Goal: Task Accomplishment & Management: Complete application form

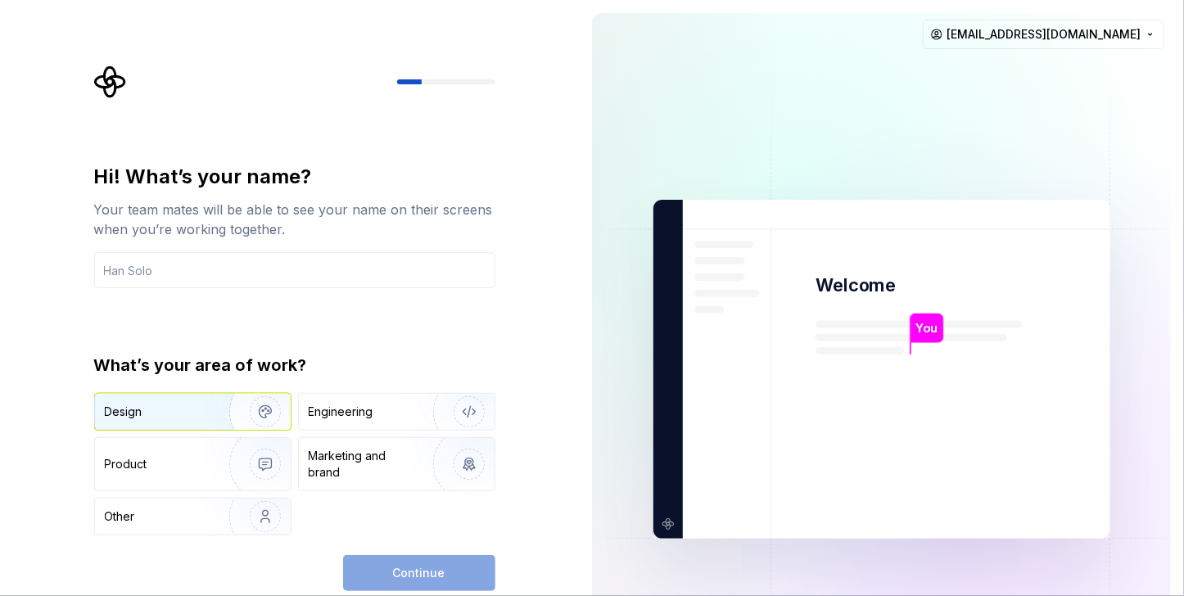
click at [144, 412] on div "Design" at bounding box center [156, 412] width 103 height 16
click at [426, 575] on div "Continue" at bounding box center [419, 573] width 152 height 36
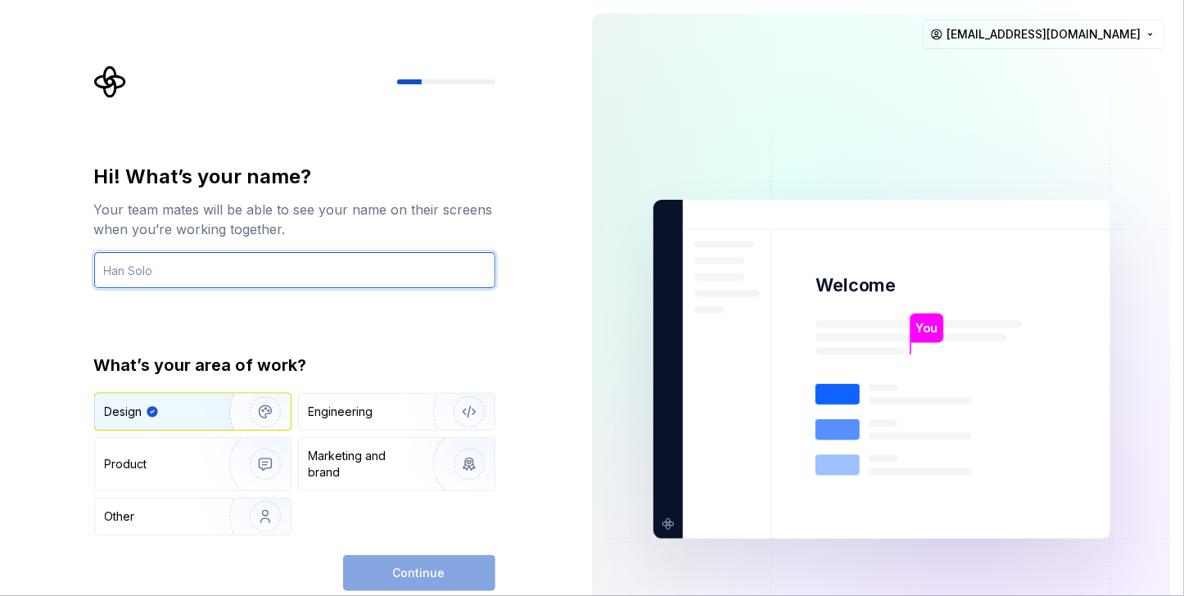
click at [156, 271] on input "text" at bounding box center [294, 270] width 401 height 36
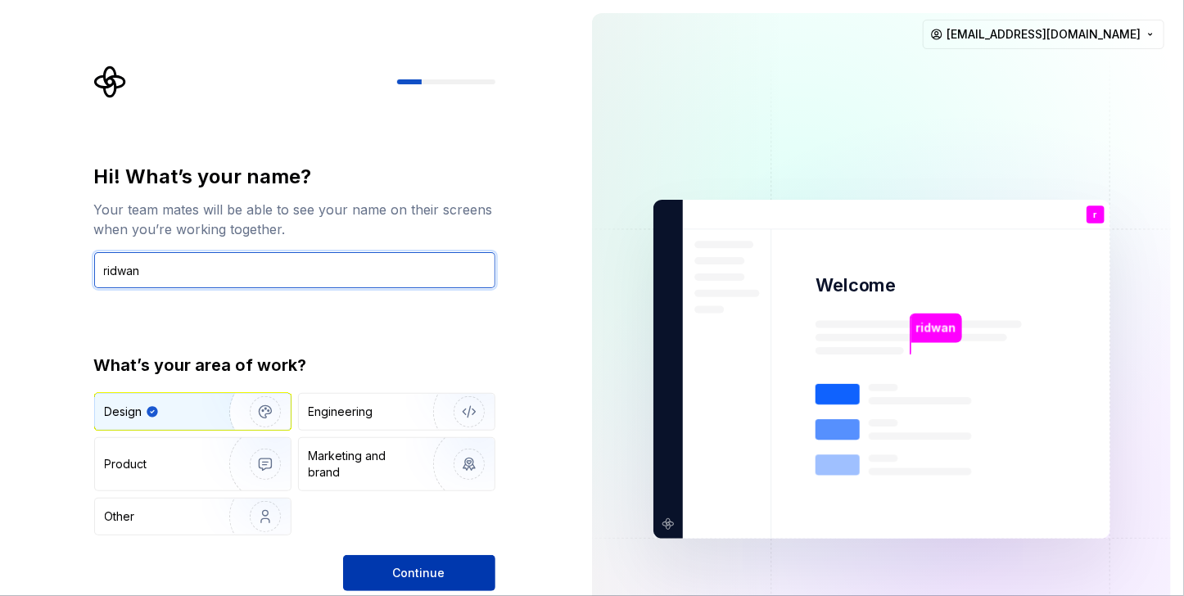
type input "ridwan"
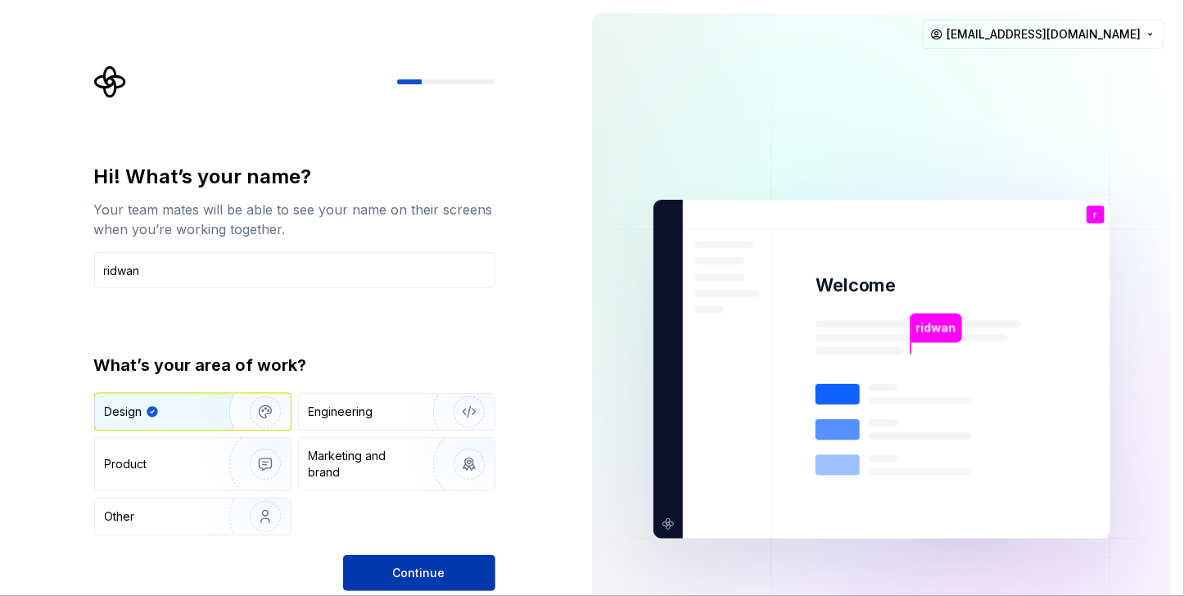
click at [400, 574] on span "Continue" at bounding box center [419, 573] width 52 height 16
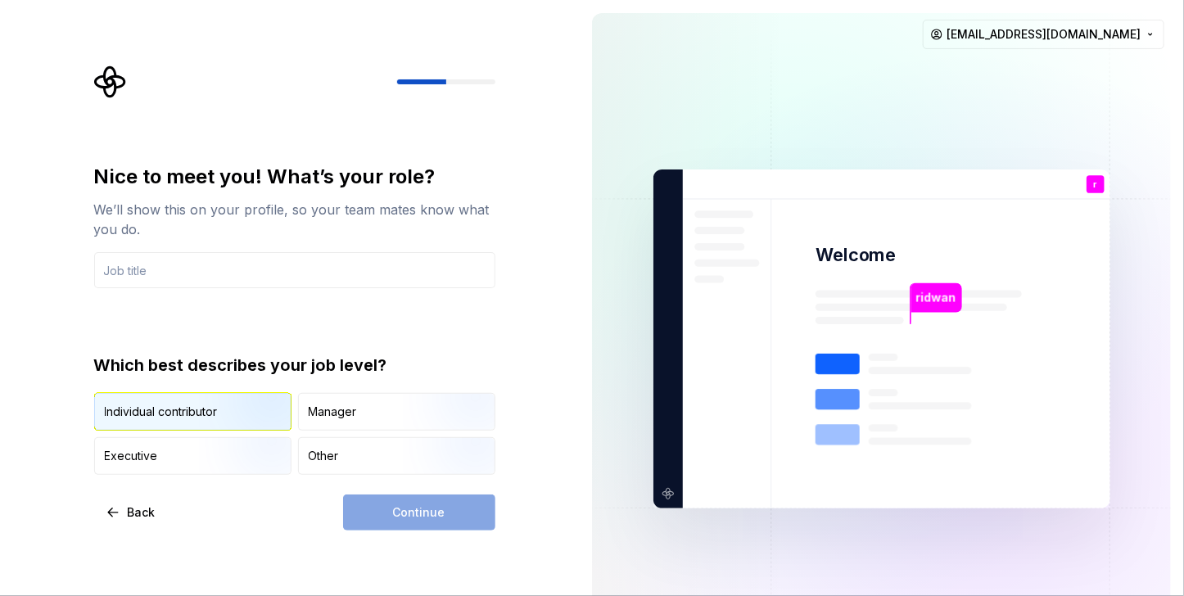
click at [235, 410] on img "button" at bounding box center [251, 433] width 105 height 110
click at [297, 257] on input "text" at bounding box center [294, 270] width 401 height 36
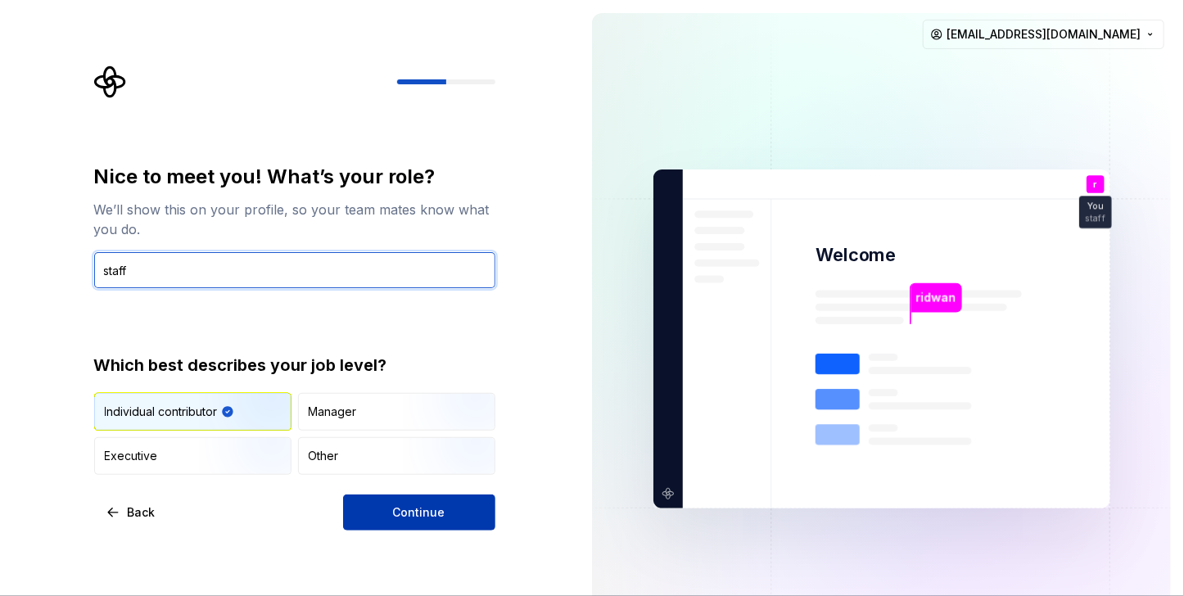
type input "staff"
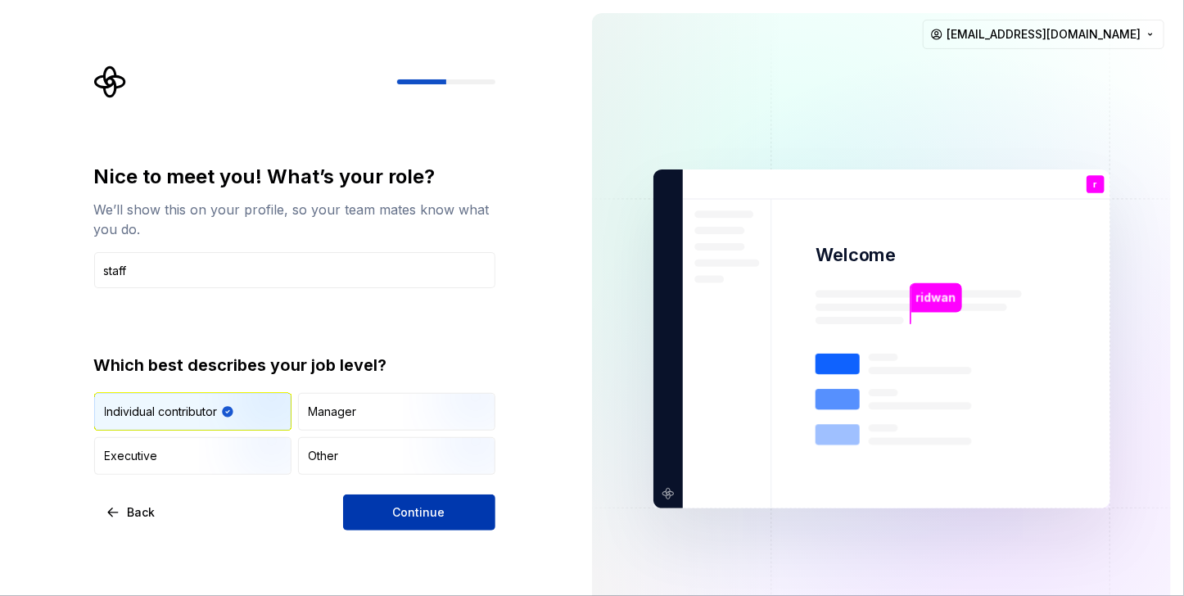
click at [370, 517] on button "Continue" at bounding box center [419, 513] width 152 height 36
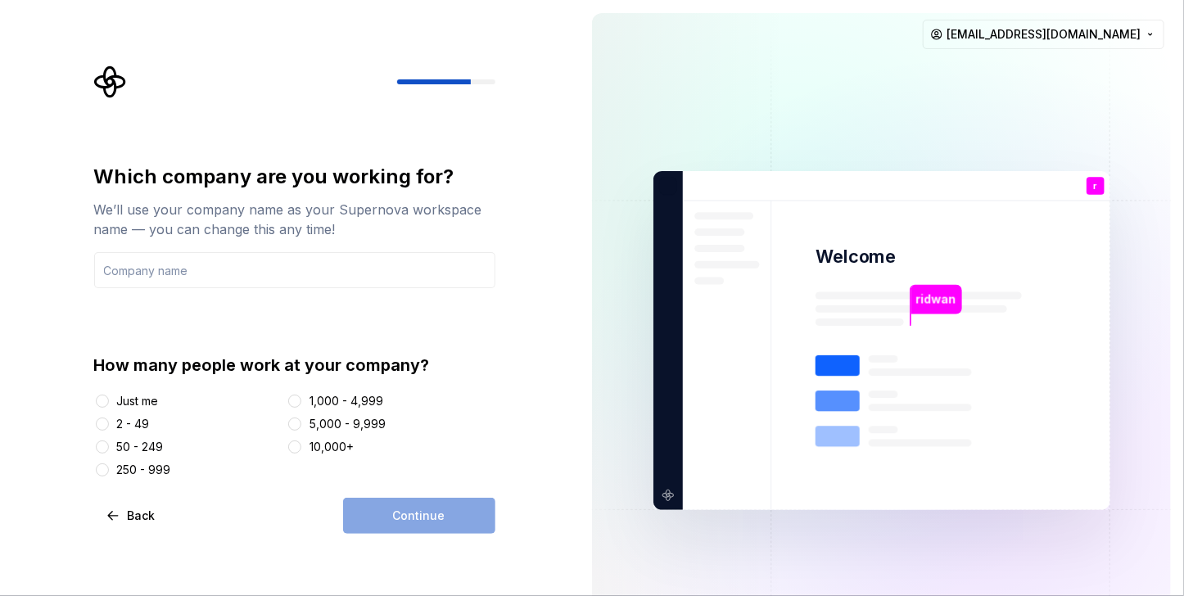
click at [113, 445] on div "50 - 249" at bounding box center [187, 447] width 187 height 16
click at [100, 451] on button "50 - 249" at bounding box center [102, 447] width 13 height 13
click at [431, 523] on div "Continue" at bounding box center [419, 516] width 152 height 36
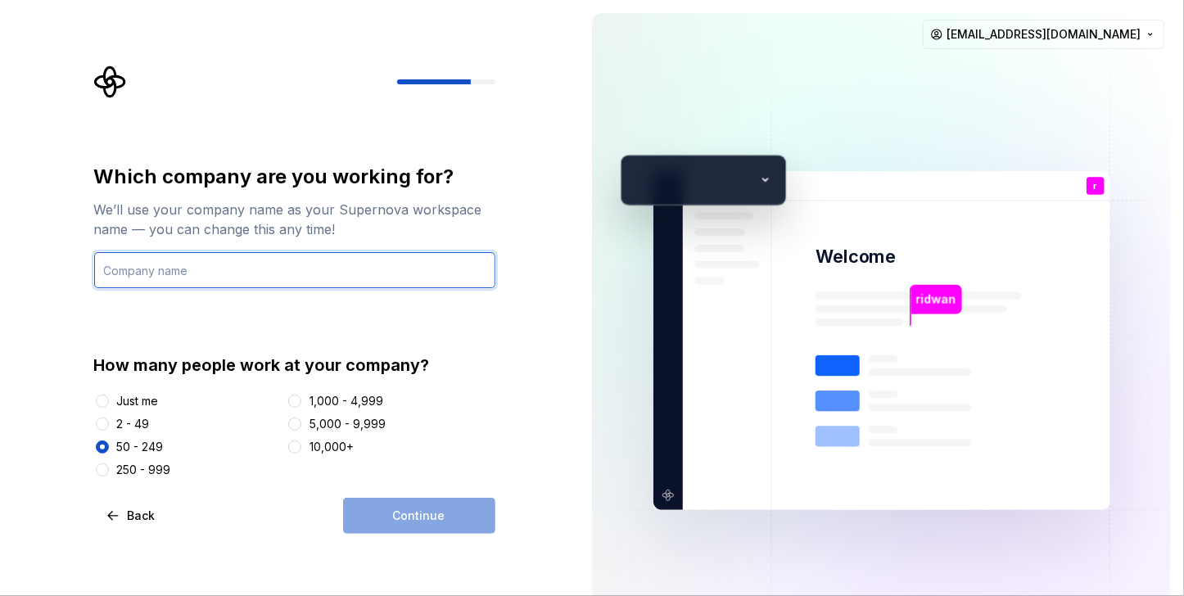
click at [279, 278] on input "text" at bounding box center [294, 270] width 401 height 36
type input "Prodigi90"
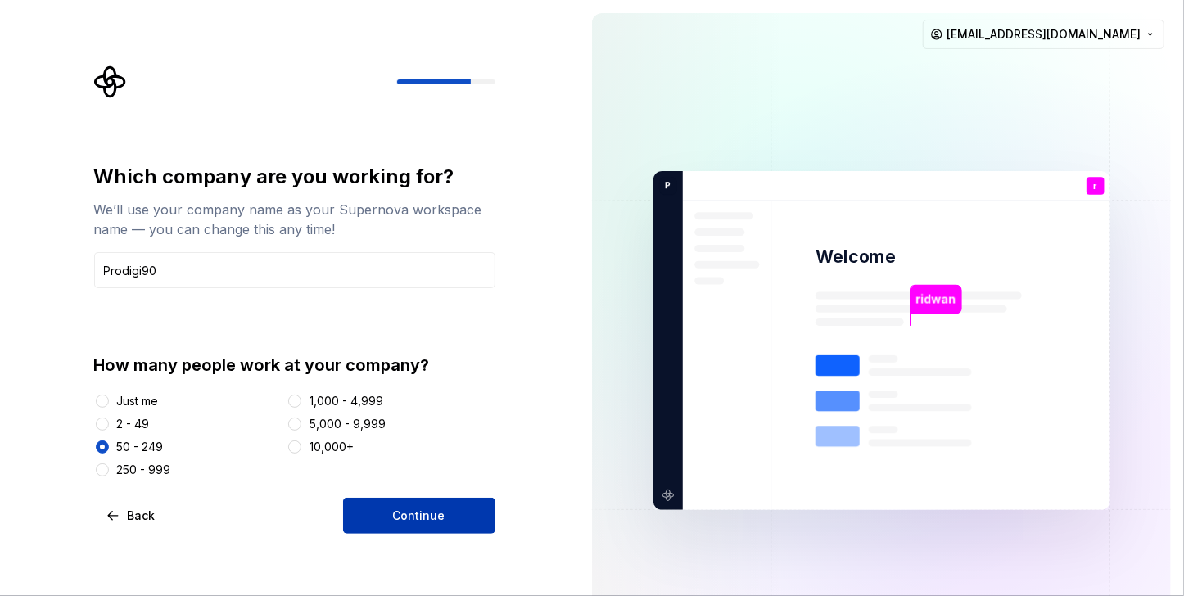
click at [377, 504] on button "Continue" at bounding box center [419, 516] width 152 height 36
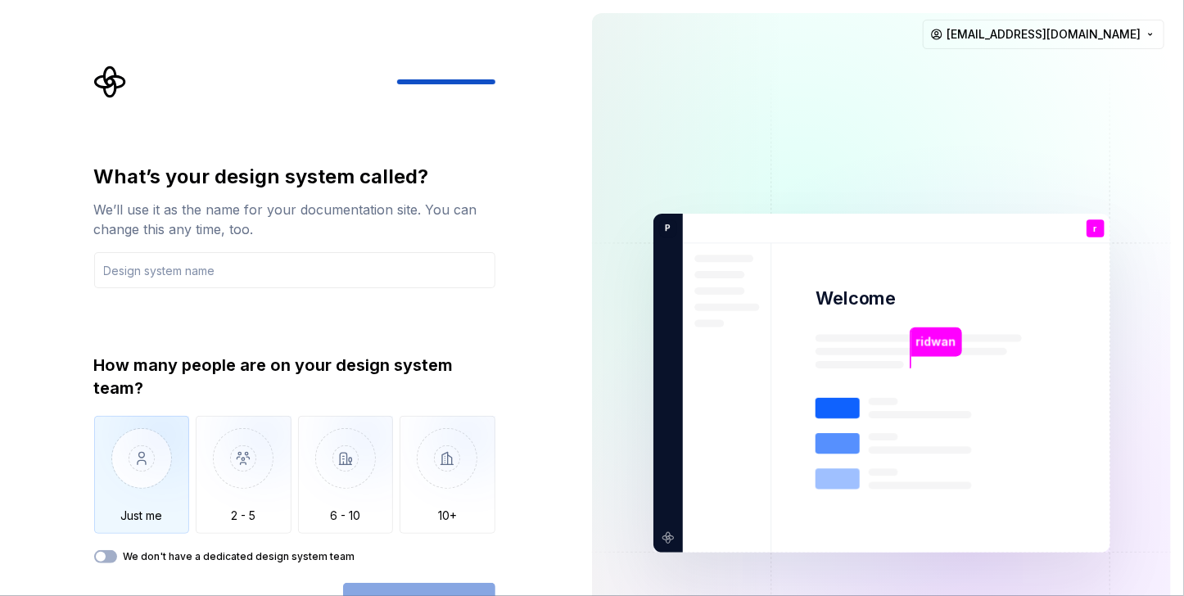
click at [151, 479] on img "button" at bounding box center [142, 471] width 96 height 110
click at [263, 261] on input "text" at bounding box center [294, 270] width 401 height 36
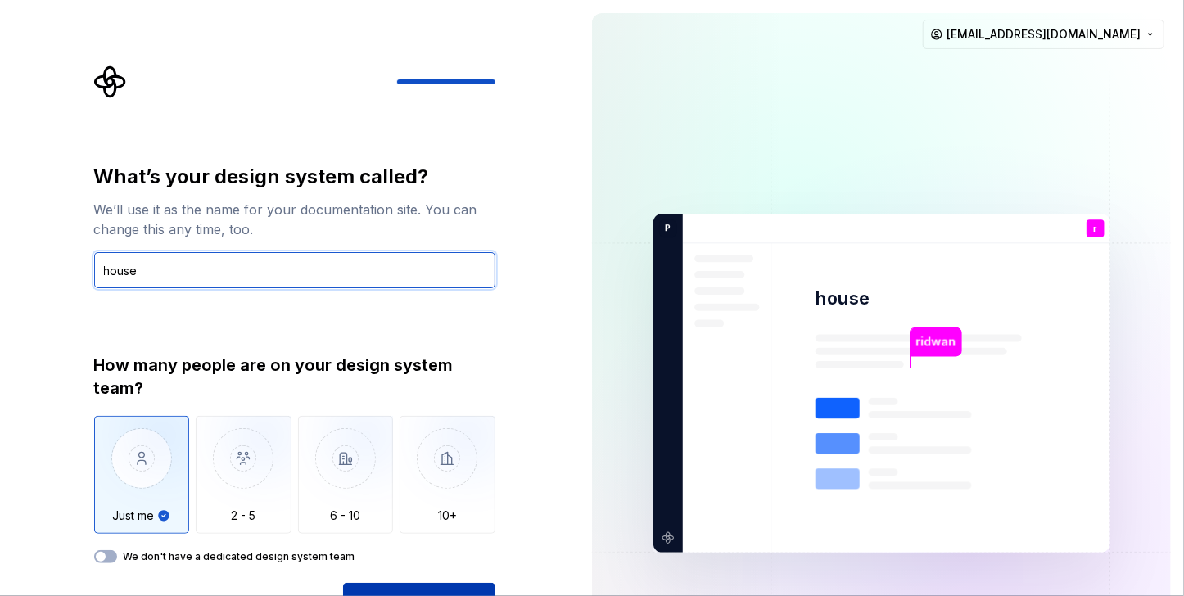
type input "house"
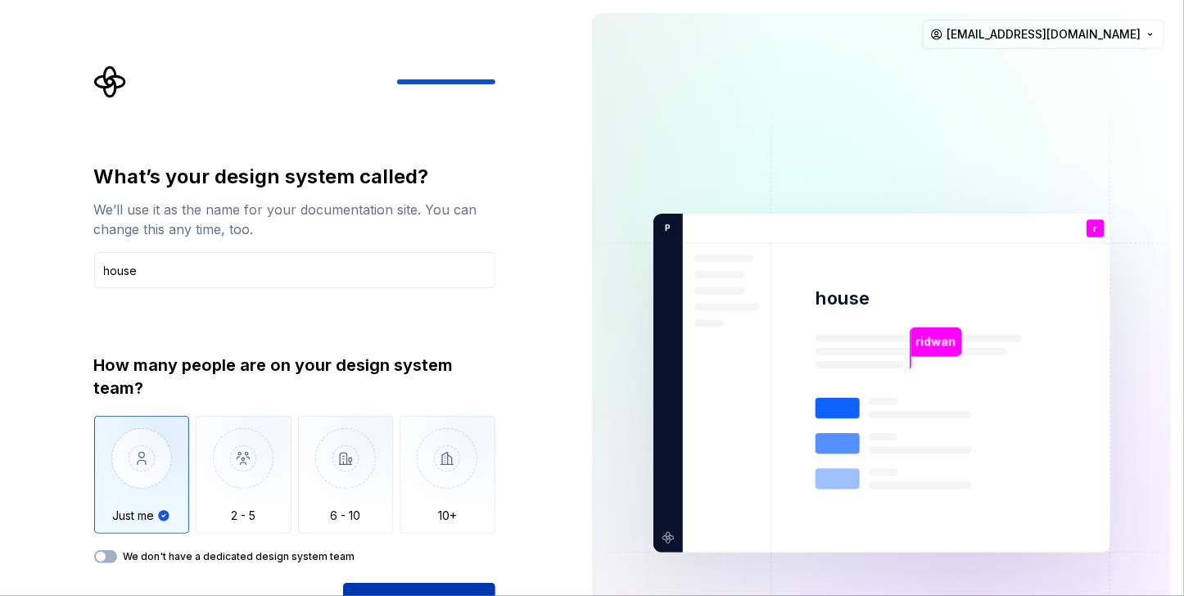
click at [437, 587] on button "Open Supernova" at bounding box center [419, 601] width 152 height 36
drag, startPoint x: 1179, startPoint y: 206, endPoint x: 1161, endPoint y: 339, distance: 134.8
click at [1161, 339] on div "ridwan house r You staff T B +3 P rodigi90 Thomas Brooke Jamie ridwanmuhammad11…" at bounding box center [881, 383] width 605 height 767
drag, startPoint x: 1178, startPoint y: 323, endPoint x: 1185, endPoint y: 446, distance: 123.1
click at [1183, 446] on html "What’s your design system called? We’ll use it as the name for your documentati…" at bounding box center [592, 298] width 1184 height 596
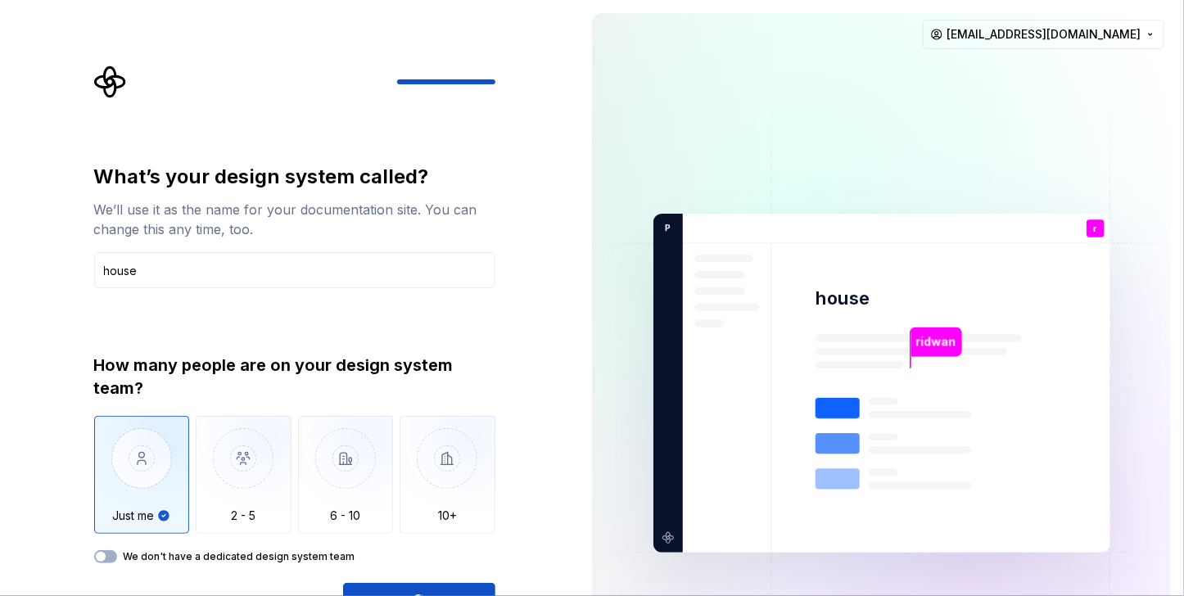
drag, startPoint x: 484, startPoint y: 585, endPoint x: 468, endPoint y: 585, distance: 15.6
click at [483, 585] on div "Open Supernova" at bounding box center [419, 601] width 152 height 36
drag, startPoint x: 468, startPoint y: 585, endPoint x: 177, endPoint y: 497, distance: 304.5
click at [403, 576] on div "What’s your design system called? We’ll use it as the name for your documentati…" at bounding box center [294, 391] width 401 height 455
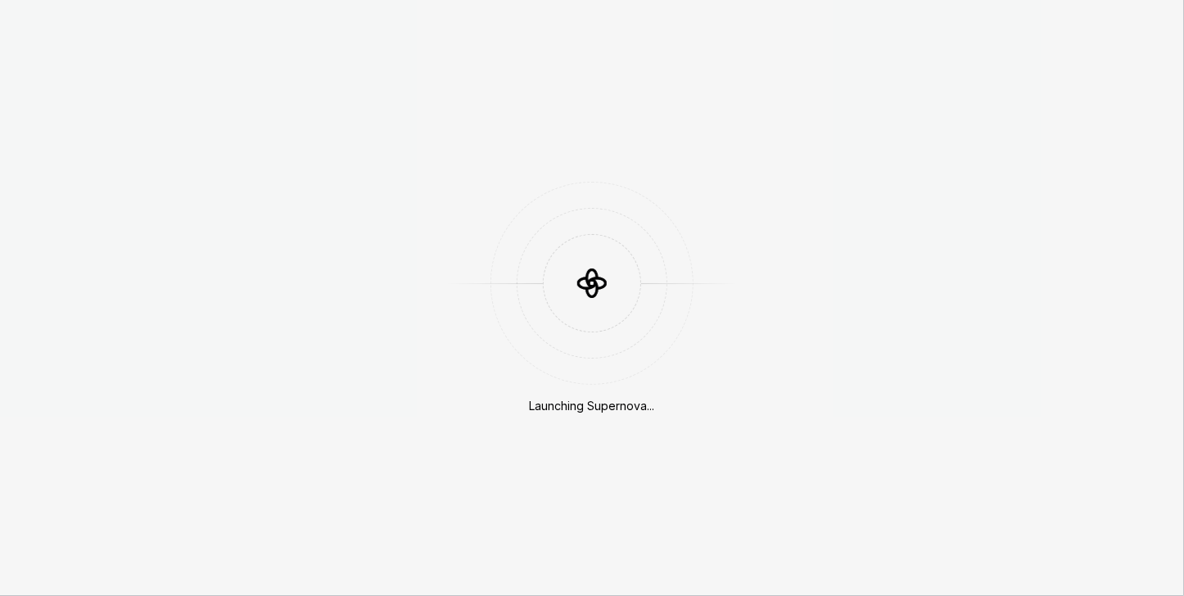
click at [106, 550] on div "Launching Supernova..." at bounding box center [592, 298] width 1184 height 596
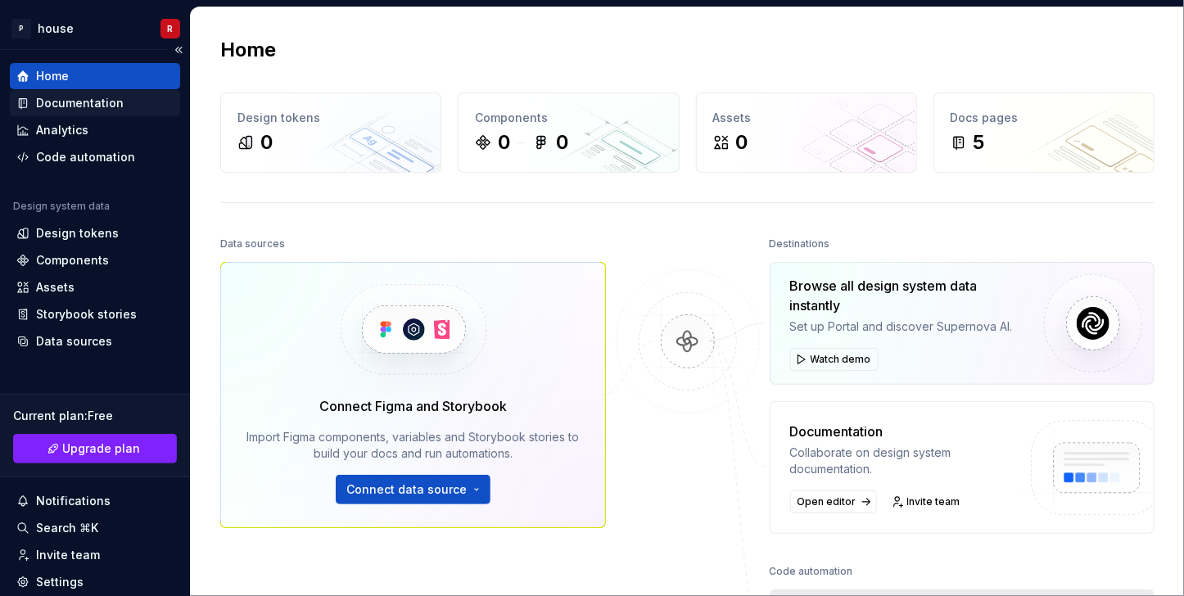
click at [62, 111] on div "Documentation" at bounding box center [80, 103] width 88 height 16
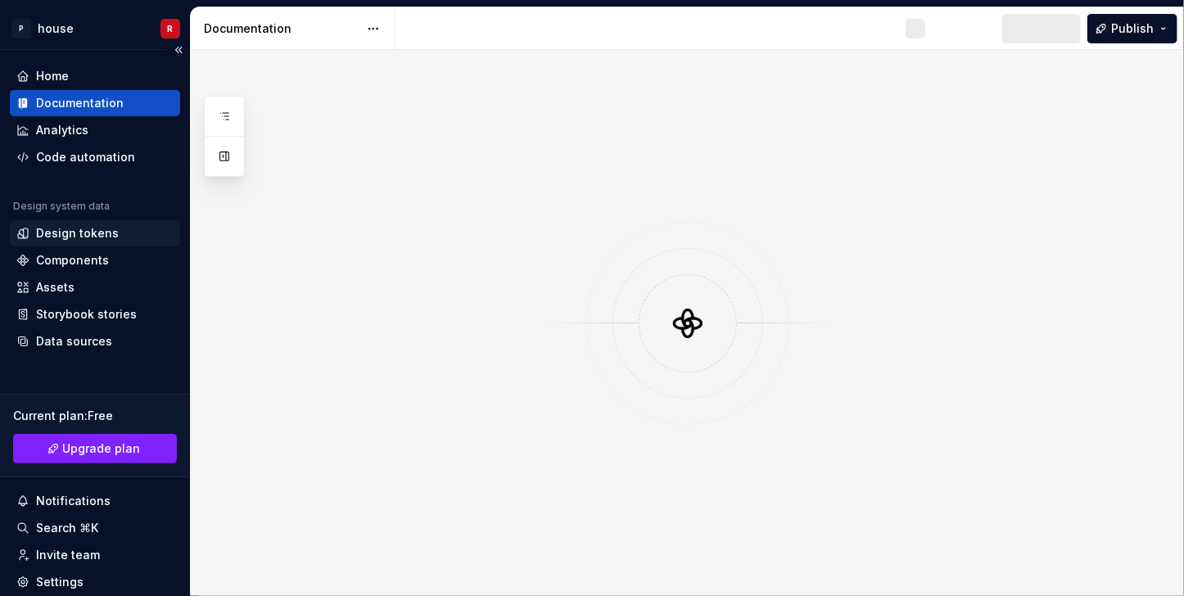
click at [73, 245] on div "Design tokens" at bounding box center [95, 233] width 170 height 26
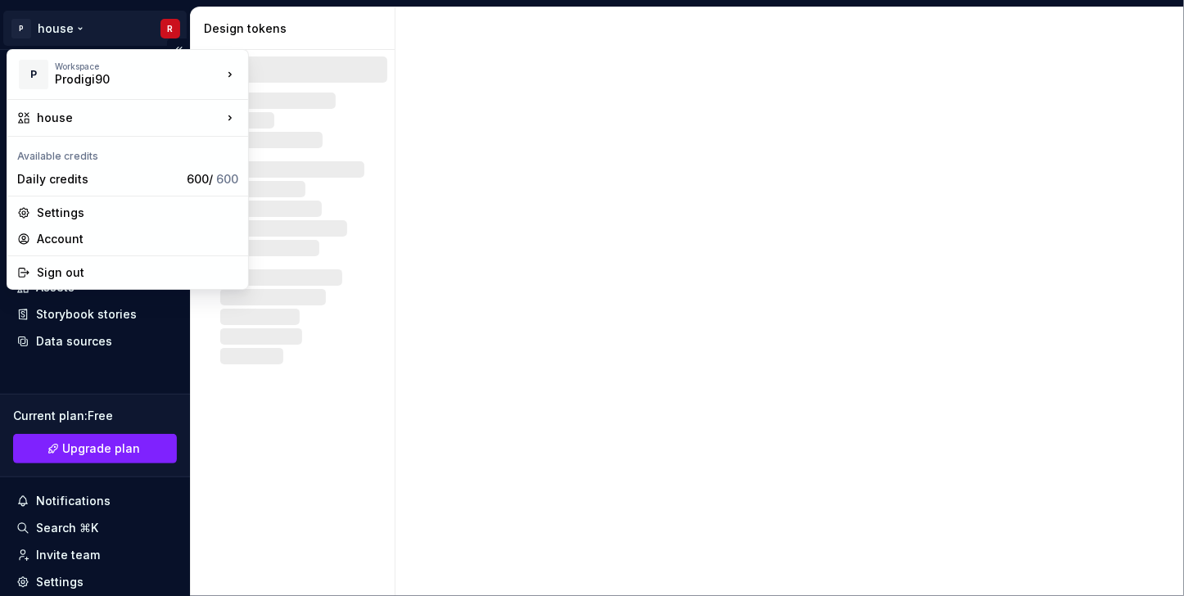
click at [36, 29] on html "P house R Home Documentation Analytics Code automation Design system data Desig…" at bounding box center [592, 298] width 1184 height 596
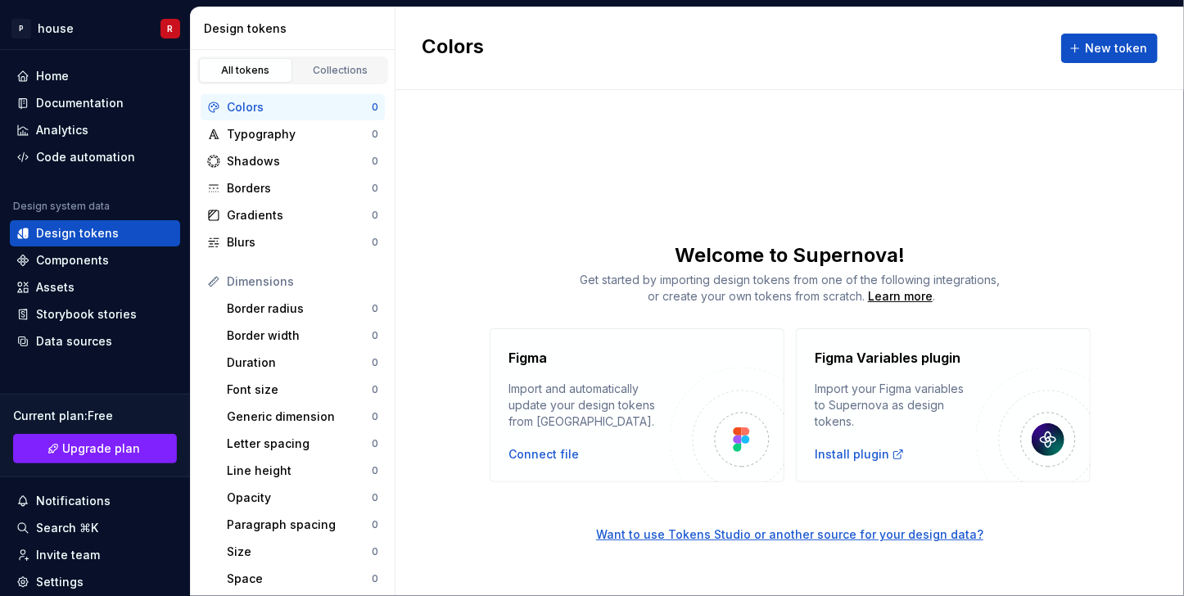
drag, startPoint x: 699, startPoint y: 174, endPoint x: 669, endPoint y: 172, distance: 29.6
click at [697, 174] on html "P house R Home Documentation Analytics Code automation Design system data Desig…" at bounding box center [592, 298] width 1184 height 596
click at [98, 88] on div "Home" at bounding box center [95, 76] width 170 height 26
